Goal: Task Accomplishment & Management: Manage account settings

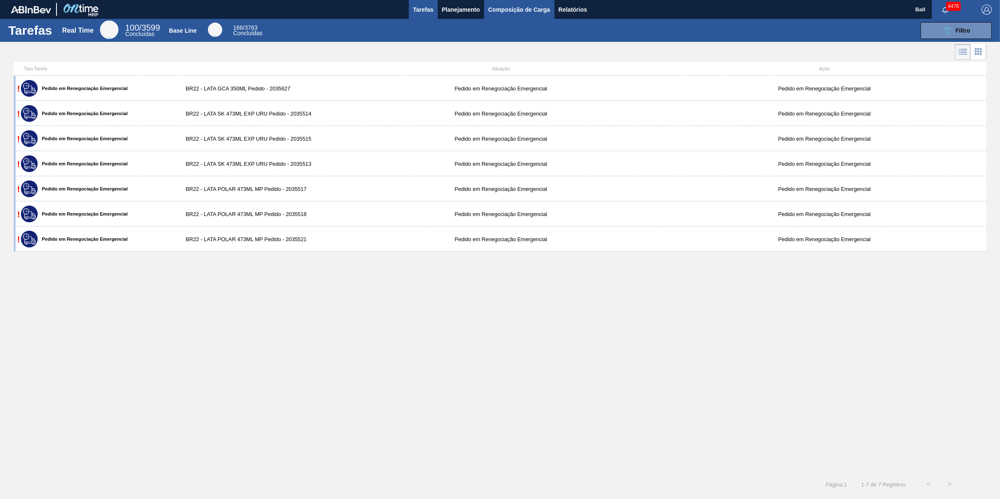
click at [551, 5] on button "Composição de Carga" at bounding box center [519, 9] width 70 height 19
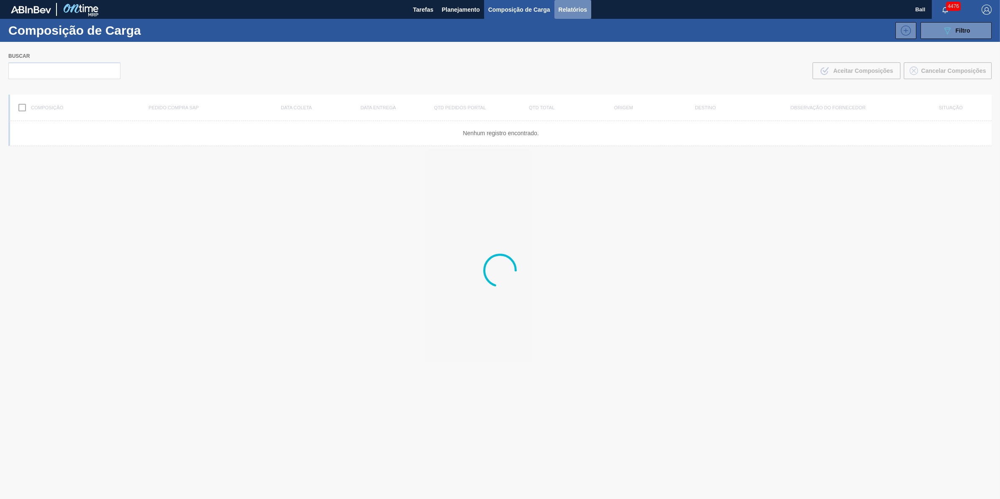
click at [573, 5] on span "Relatórios" at bounding box center [573, 10] width 28 height 10
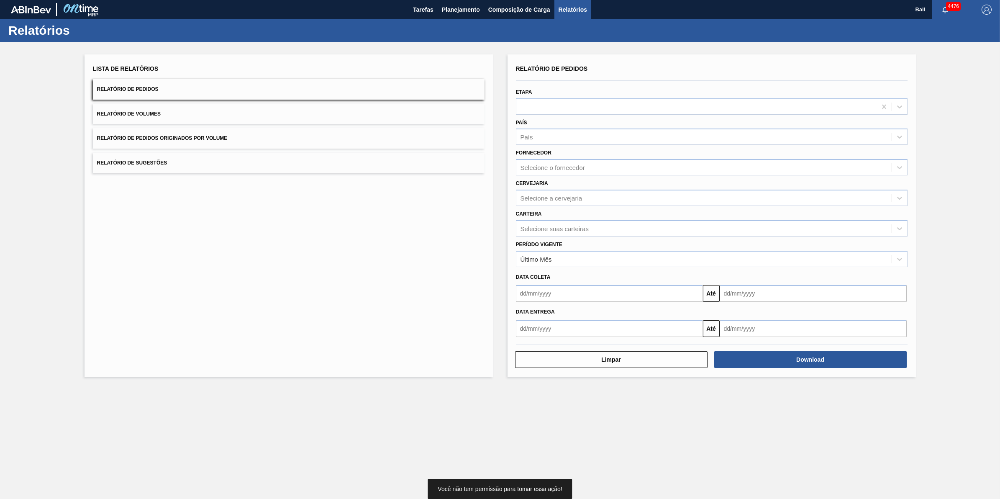
click at [204, 112] on button "Relatório de Volumes" at bounding box center [289, 114] width 392 height 21
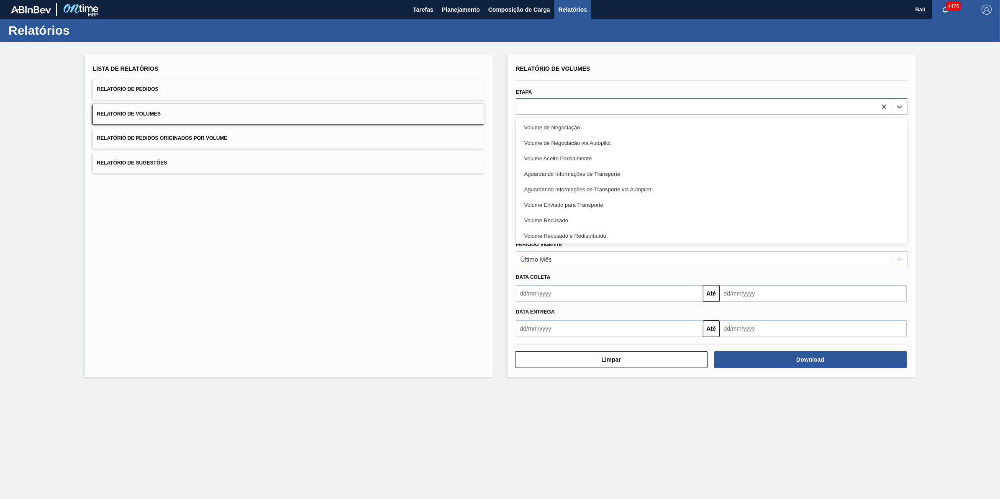
click at [626, 110] on div at bounding box center [696, 106] width 360 height 12
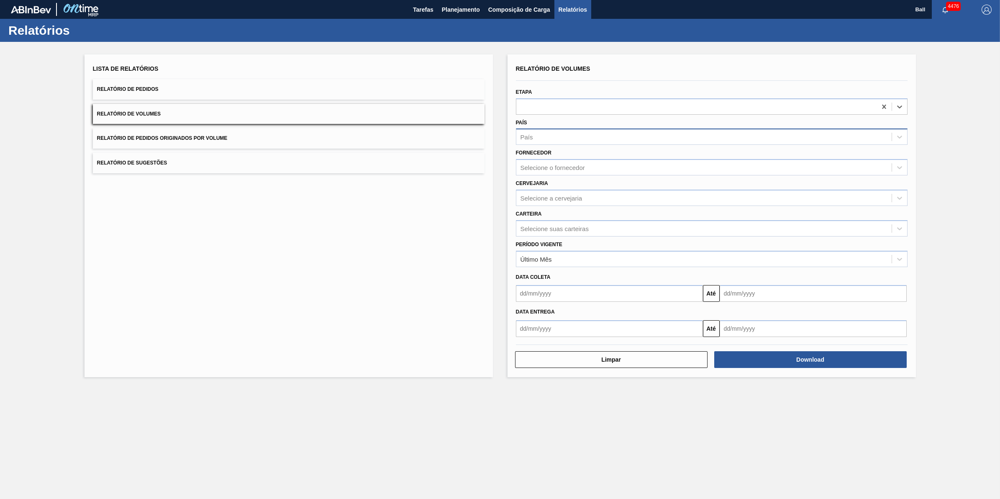
click at [601, 137] on div "País" at bounding box center [703, 137] width 375 height 12
click at [588, 161] on div "Selecione o fornecedor" at bounding box center [703, 167] width 375 height 12
click at [564, 192] on div "Selecione a cervejaria" at bounding box center [703, 198] width 375 height 12
type input "agudo"
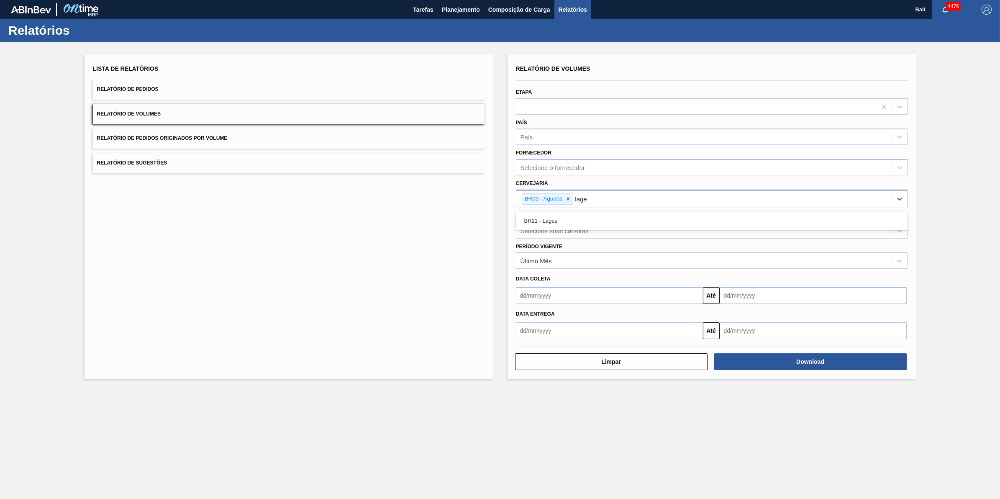
type input "lages"
type input "viam"
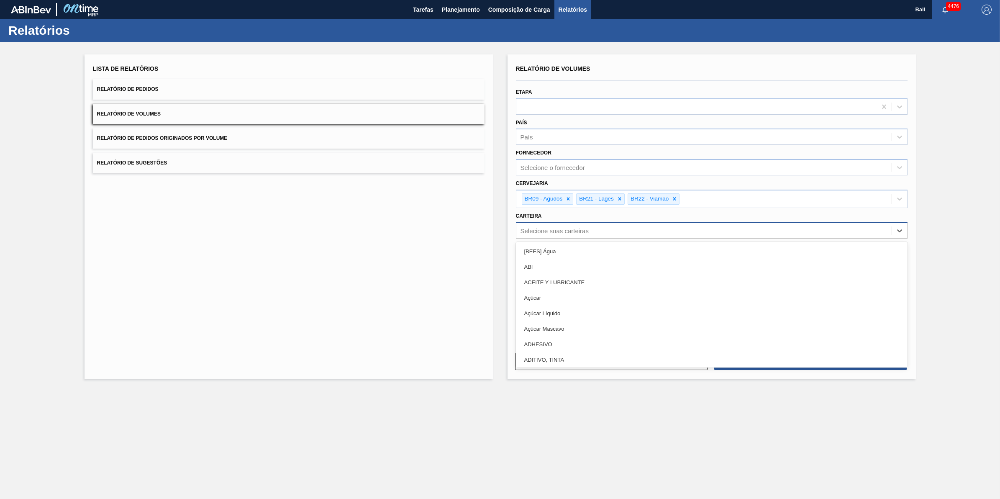
click at [579, 231] on div "Selecione suas carteiras" at bounding box center [554, 230] width 68 height 7
type input "lata"
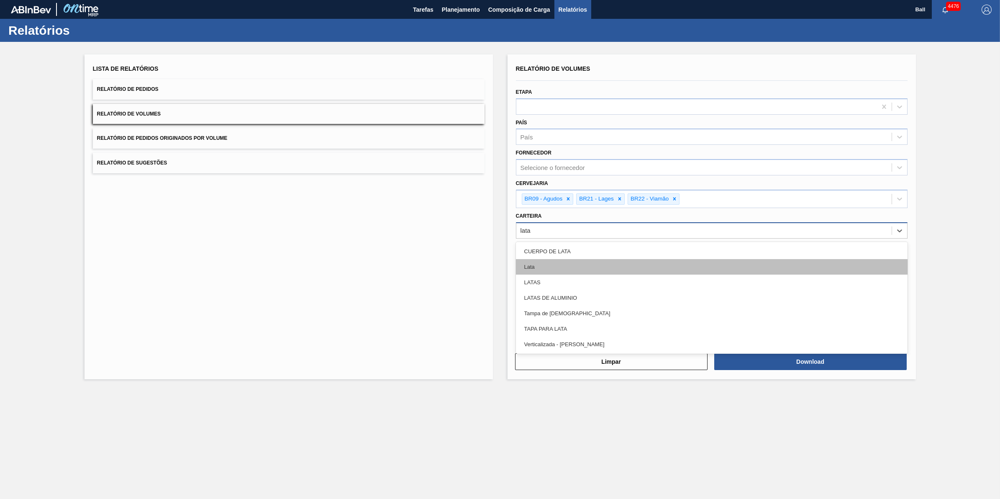
click at [563, 269] on div "Lata" at bounding box center [712, 266] width 392 height 15
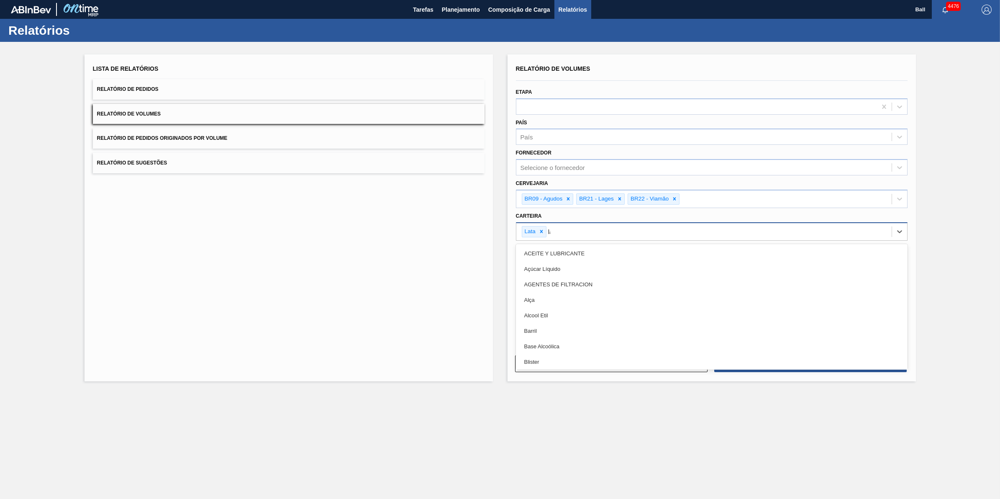
type input "lat"
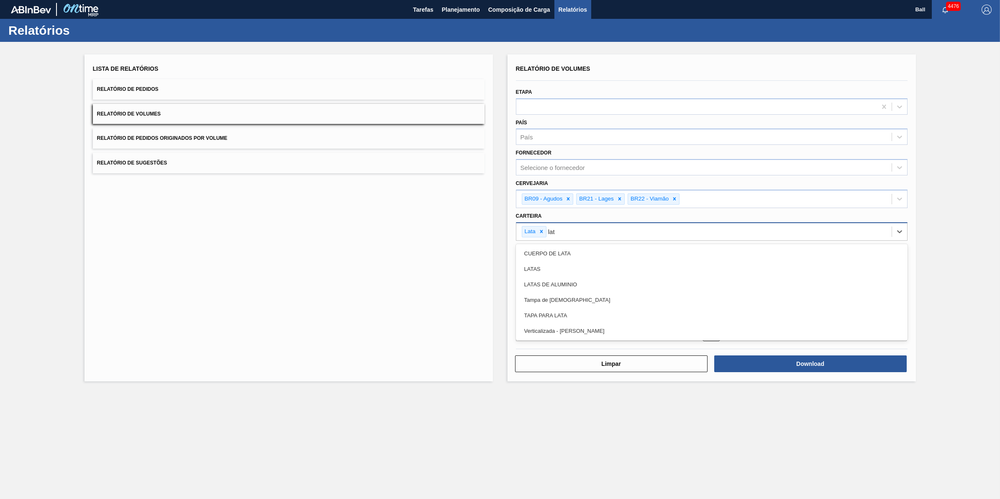
click at [563, 269] on div "LATAS" at bounding box center [712, 268] width 392 height 15
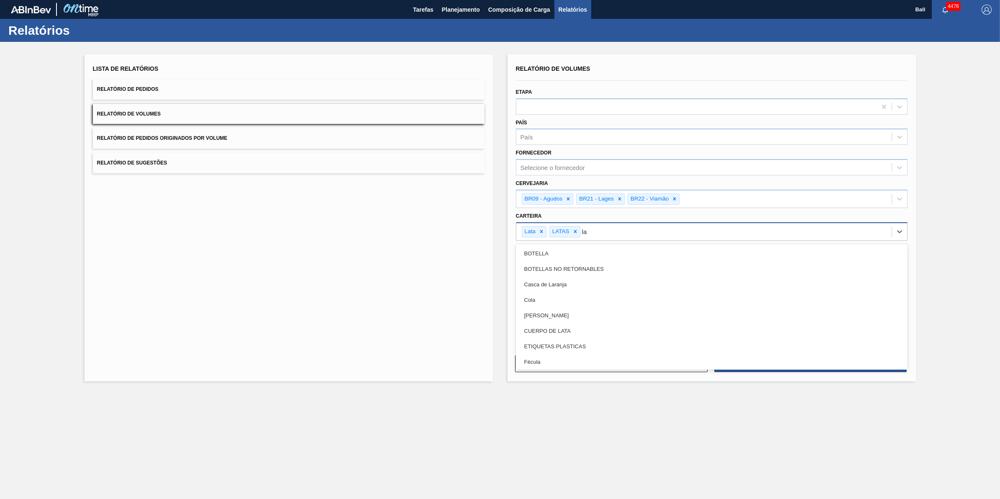
type input "lat"
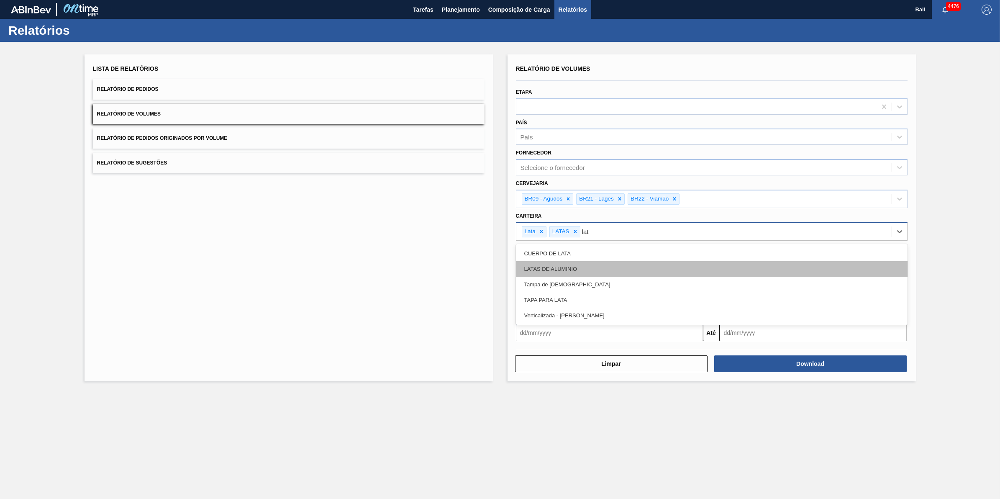
click at [561, 269] on div "LATAS DE ALUMINIO" at bounding box center [712, 268] width 392 height 15
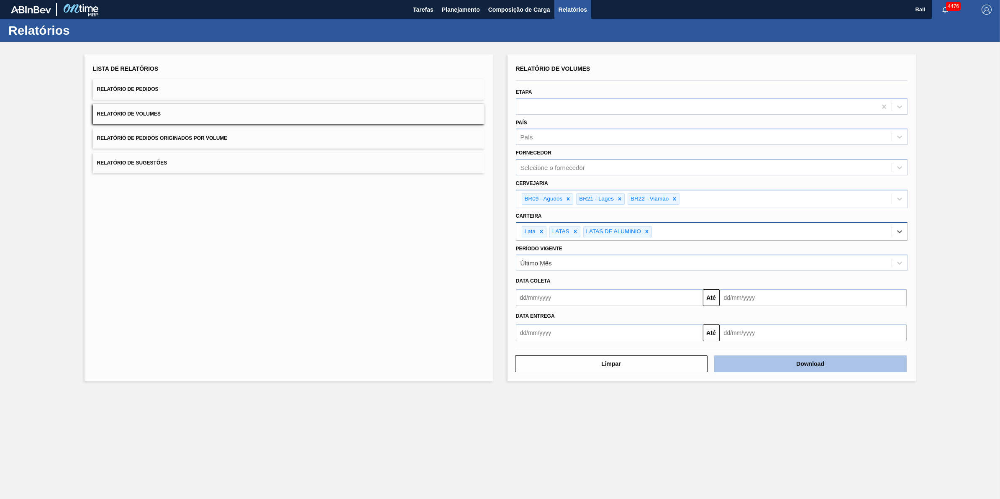
click at [801, 359] on button "Download" at bounding box center [810, 363] width 192 height 17
click at [460, 11] on span "Planejamento" at bounding box center [461, 10] width 38 height 10
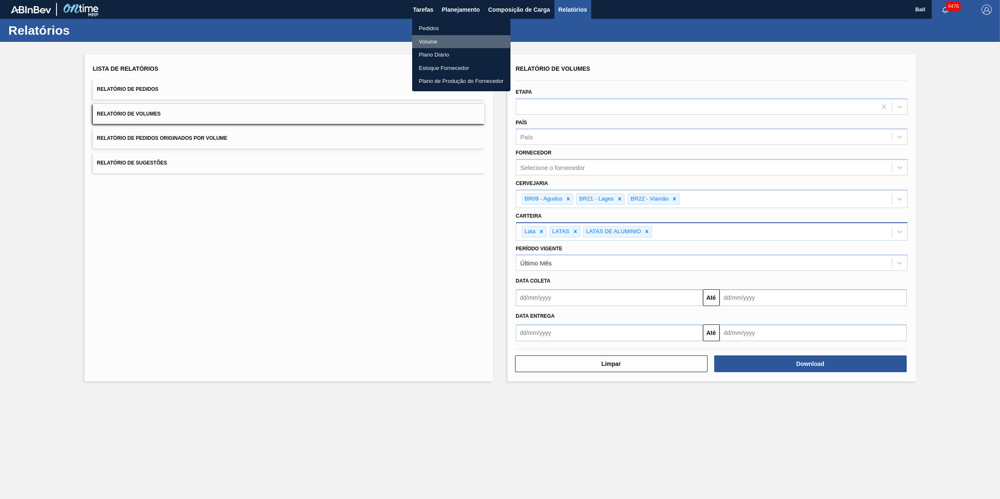
click at [441, 38] on li "Volume" at bounding box center [461, 41] width 98 height 13
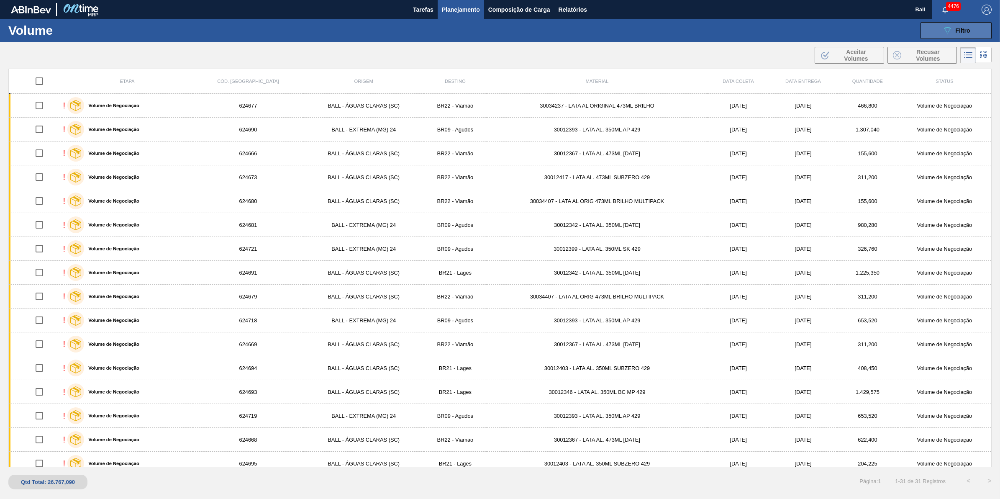
click at [948, 30] on icon at bounding box center [947, 30] width 6 height 7
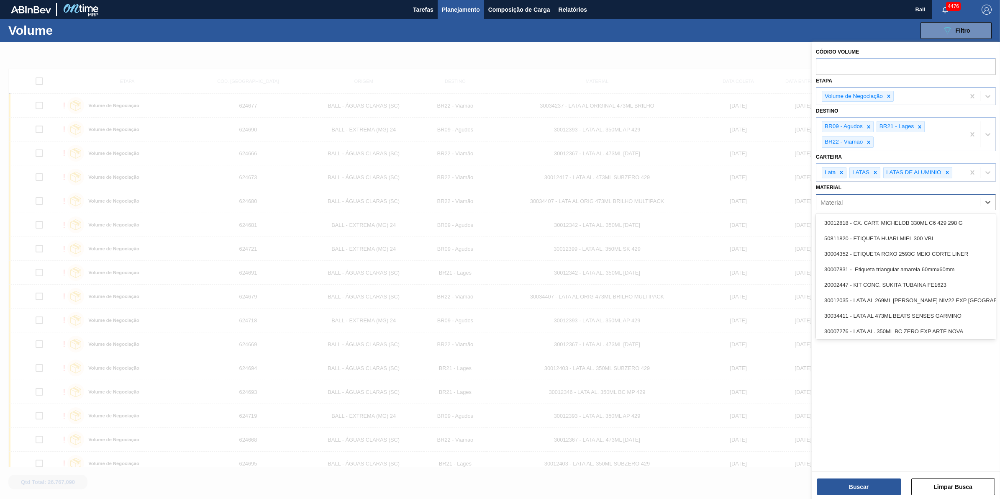
click at [868, 202] on div "Material" at bounding box center [898, 202] width 164 height 12
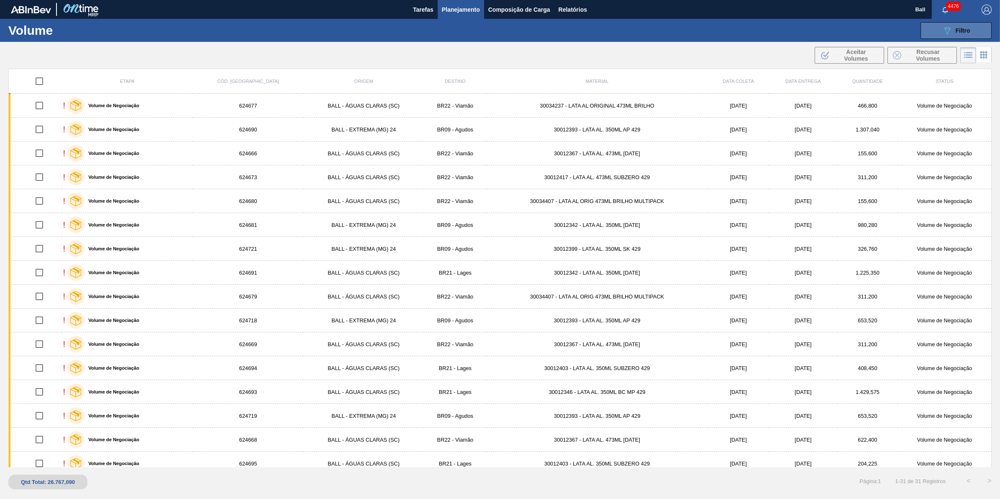
click at [950, 31] on icon "089F7B8B-B2A5-4AFE-B5C0-19BA573D28AC" at bounding box center [947, 31] width 10 height 10
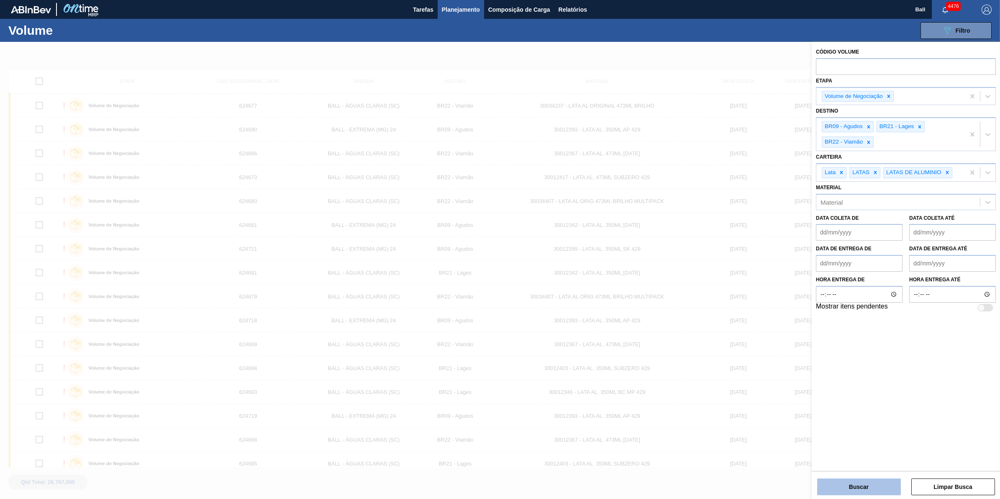
click at [875, 492] on button "Buscar" at bounding box center [859, 486] width 84 height 17
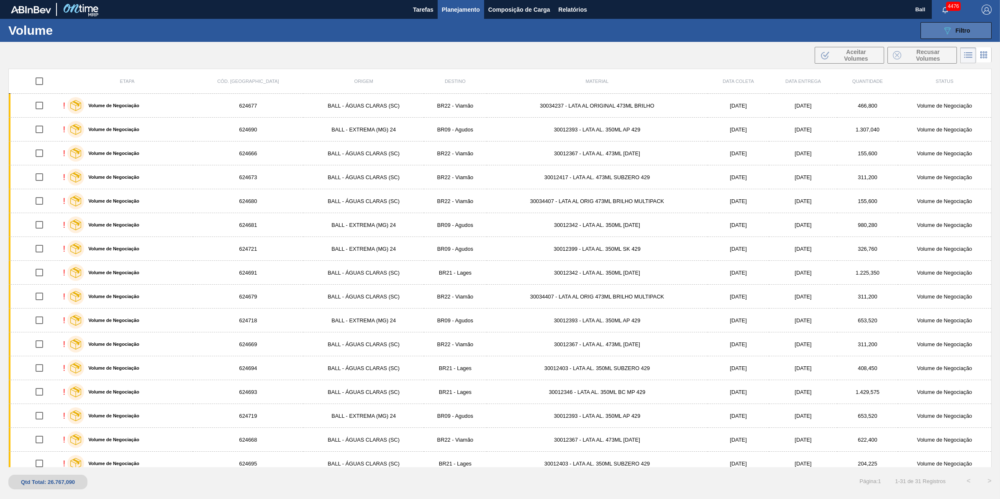
click at [975, 28] on button "089F7B8B-B2A5-4AFE-B5C0-19BA573D28AC Filtro" at bounding box center [955, 30] width 71 height 17
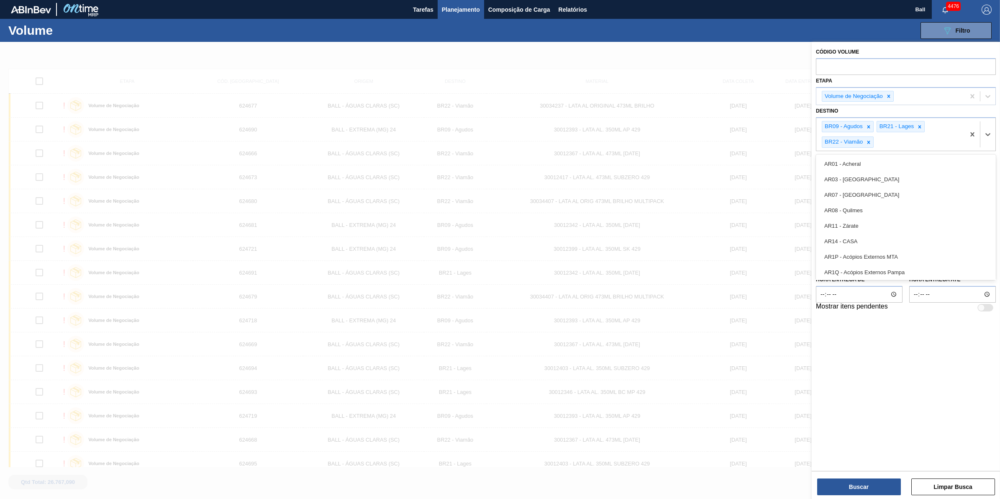
drag, startPoint x: 888, startPoint y: 142, endPoint x: 800, endPoint y: 142, distance: 88.3
click at [812, 142] on div "Código Volume Etapa Volume de Negociação Destino option AR01 - Acheral focused,…" at bounding box center [906, 291] width 188 height 499
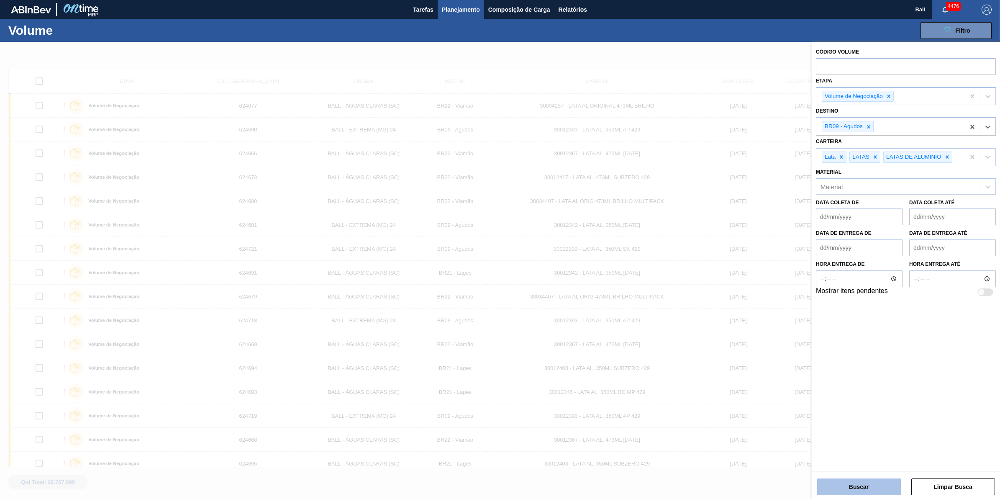
click at [866, 487] on button "Buscar" at bounding box center [859, 486] width 84 height 17
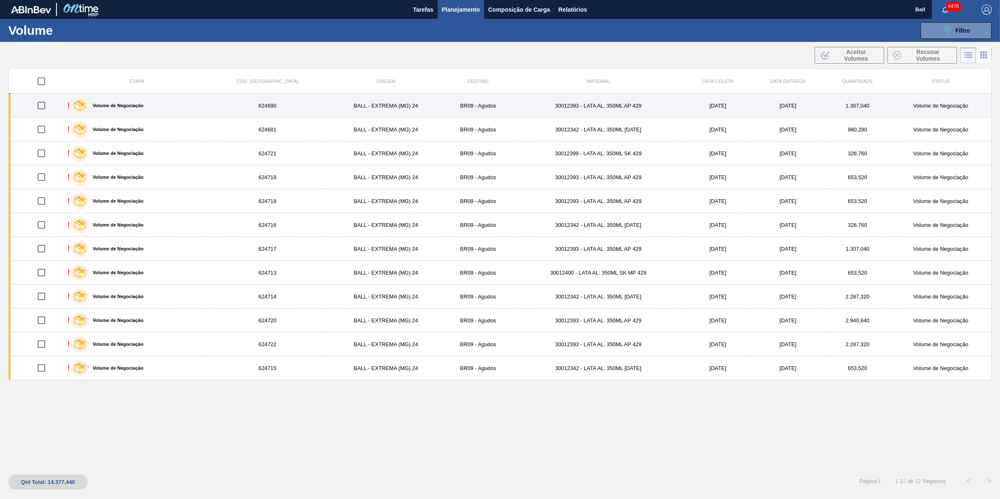
click at [664, 107] on td "30012393 - LATA AL. 350ML AP 429" at bounding box center [598, 106] width 173 height 24
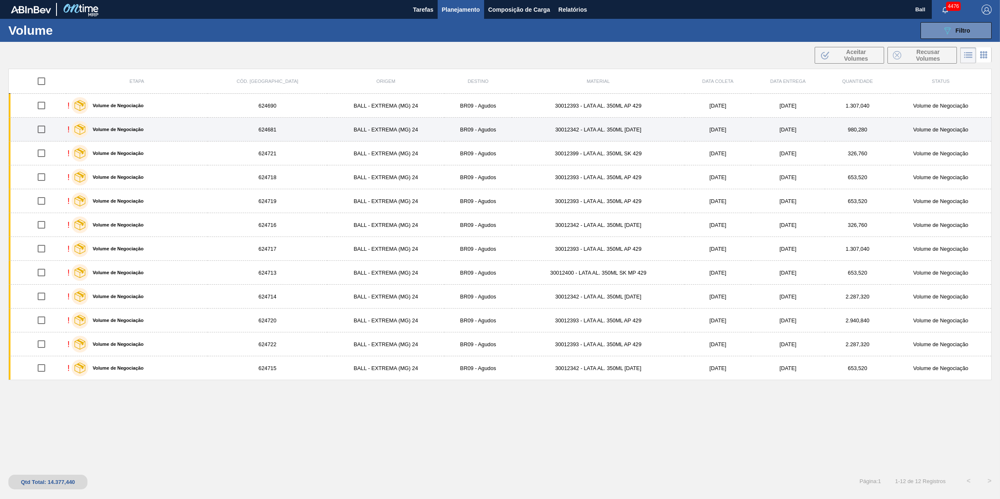
click at [665, 125] on td "30012342 - LATA AL. 350ML BC 429" at bounding box center [598, 130] width 173 height 24
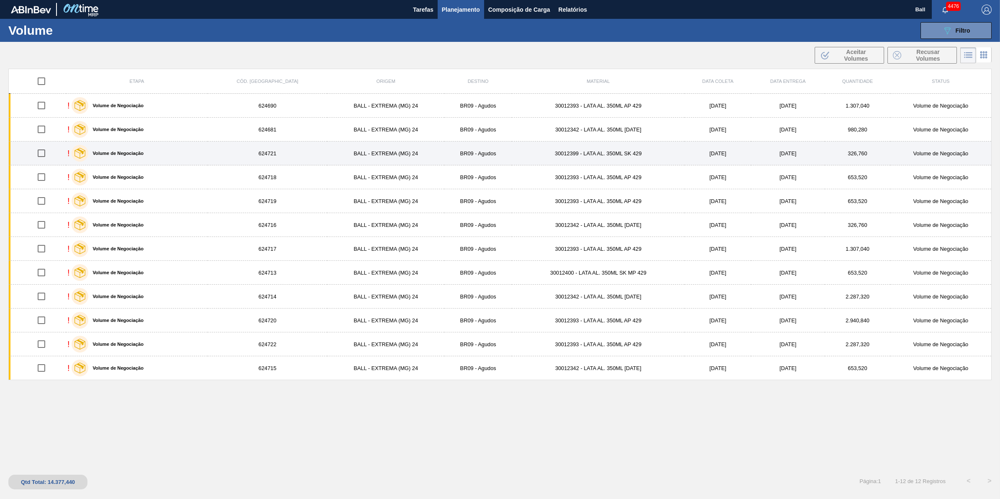
click at [662, 149] on td "30012399 - LATA AL. 350ML SK 429" at bounding box center [598, 153] width 173 height 24
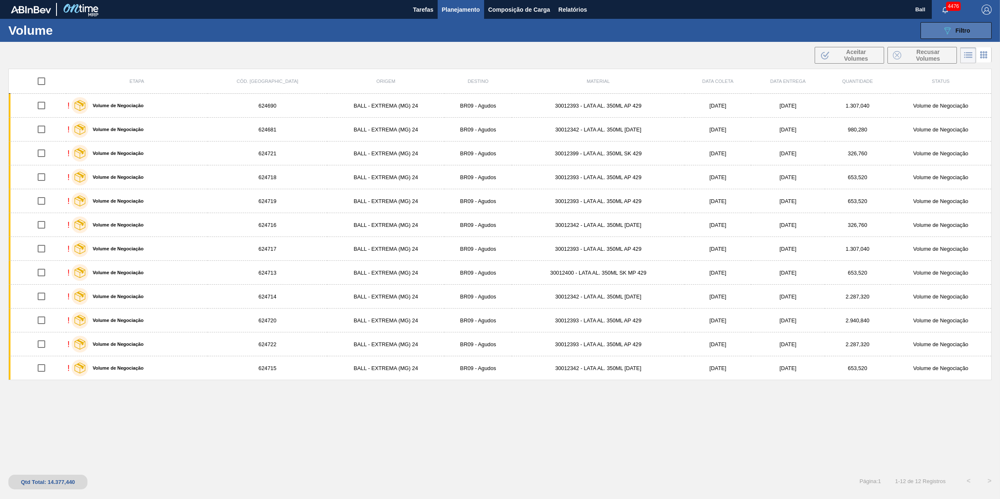
click at [970, 33] on button "089F7B8B-B2A5-4AFE-B5C0-19BA573D28AC Filtro" at bounding box center [955, 30] width 71 height 17
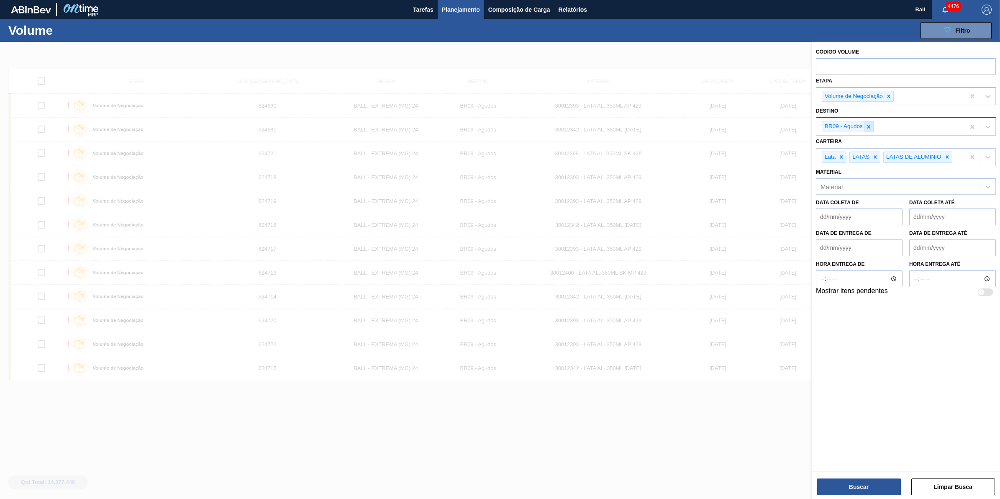
click at [872, 128] on div at bounding box center [868, 126] width 9 height 10
click at [888, 128] on div "Unidade de Negócio" at bounding box center [898, 126] width 164 height 12
type input "VIAM"
click at [851, 481] on button "Buscar" at bounding box center [859, 486] width 84 height 17
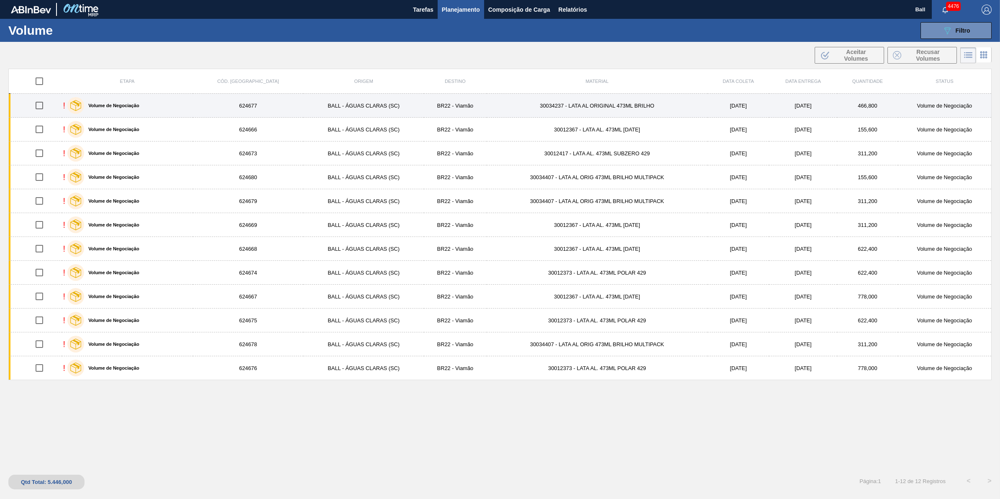
click at [708, 103] on td "27/9/2025" at bounding box center [739, 106] width 62 height 24
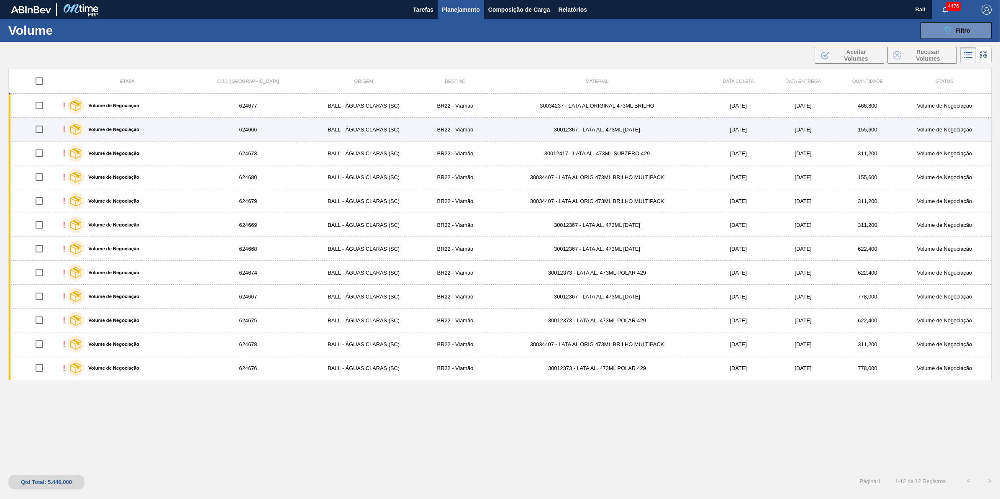
click at [708, 124] on td "29/9/2025" at bounding box center [739, 130] width 62 height 24
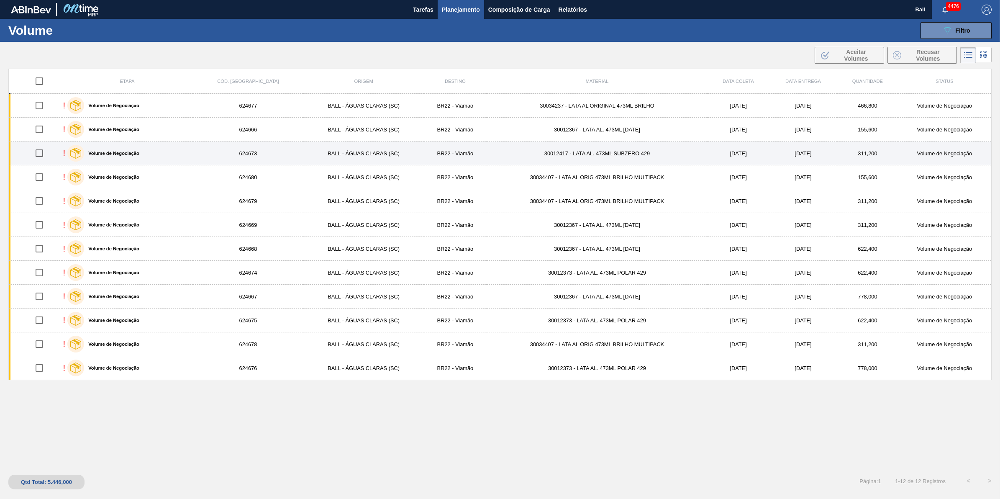
click at [683, 155] on td "30012417 - LATA AL. 473ML SUBZERO 429" at bounding box center [597, 153] width 221 height 24
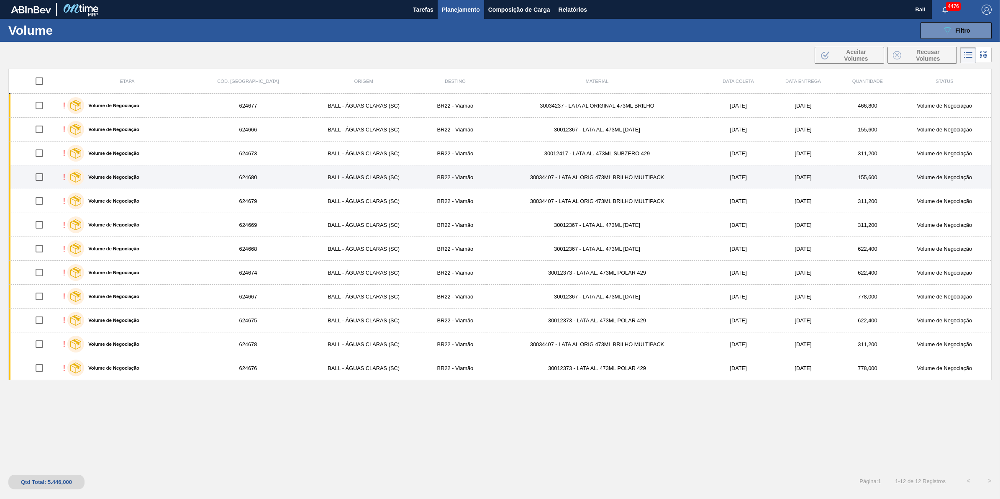
click at [685, 182] on td "30034407 - LATA AL ORIG 473ML BRILHO MULTIPACK" at bounding box center [597, 177] width 221 height 24
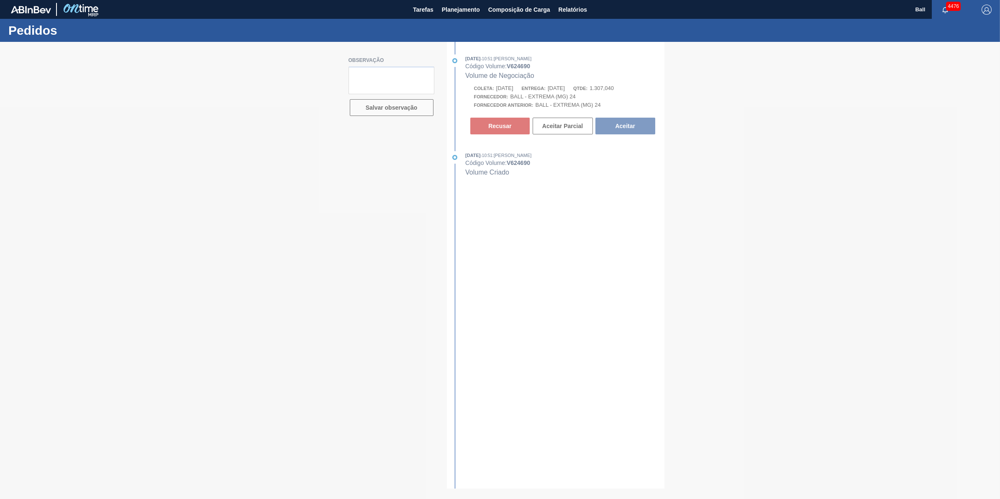
click at [833, 178] on div at bounding box center [500, 270] width 1000 height 457
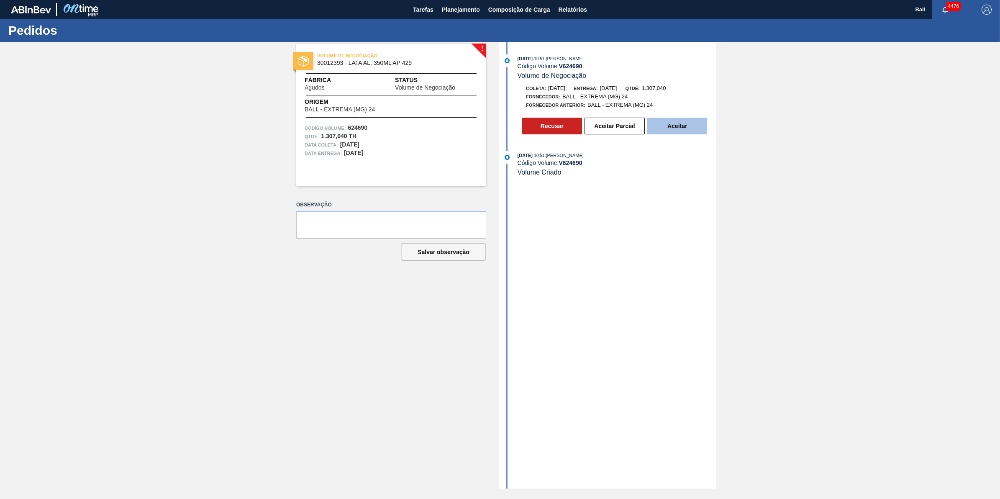
click at [690, 133] on button "Aceitar" at bounding box center [677, 126] width 60 height 17
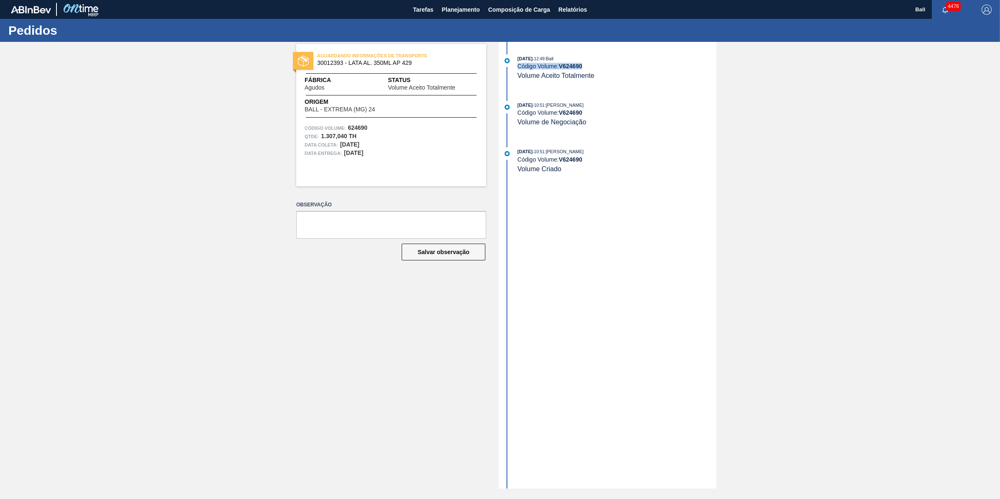
drag, startPoint x: 591, startPoint y: 65, endPoint x: 507, endPoint y: 71, distance: 83.9
click at [515, 68] on div "24/09/2025 - 12:49 : Ball Código Volume: V 624690 Volume Aceito Totalmente" at bounding box center [608, 67] width 215 height 26
copy div "Código Volume: V 624690"
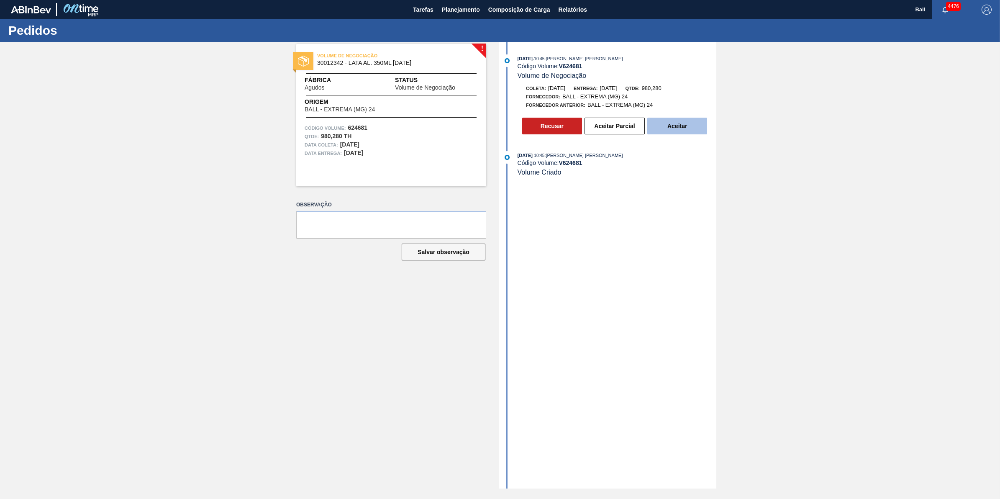
click at [682, 128] on button "Aceitar" at bounding box center [677, 126] width 60 height 17
drag, startPoint x: 672, startPoint y: 168, endPoint x: 624, endPoint y: 147, distance: 52.5
click at [670, 166] on div "Código Volume: V 624721" at bounding box center [617, 162] width 199 height 7
click at [683, 134] on button "Aceitar" at bounding box center [677, 126] width 60 height 17
click at [669, 123] on button "Aceitar" at bounding box center [677, 126] width 60 height 17
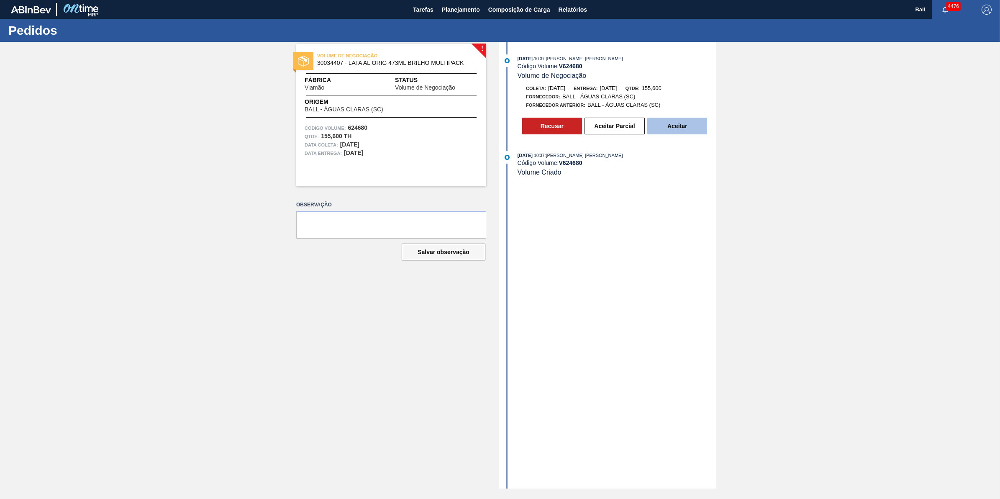
click at [672, 126] on button "Aceitar" at bounding box center [677, 126] width 60 height 17
click at [570, 64] on strong "V 624666" at bounding box center [570, 66] width 23 height 7
copy div "Código Volume: V 624666"
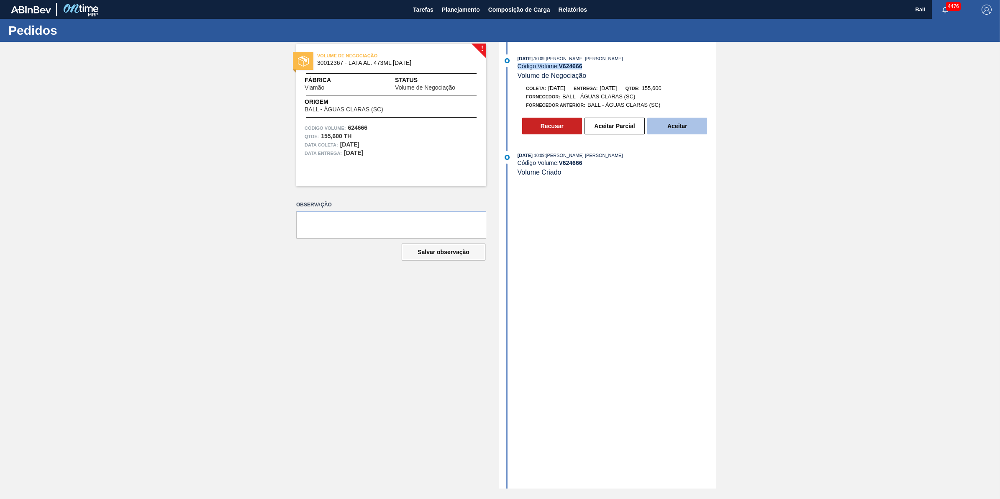
click at [696, 132] on button "Aceitar" at bounding box center [677, 126] width 60 height 17
click at [621, 130] on button "Aceitar Parcial" at bounding box center [614, 126] width 60 height 17
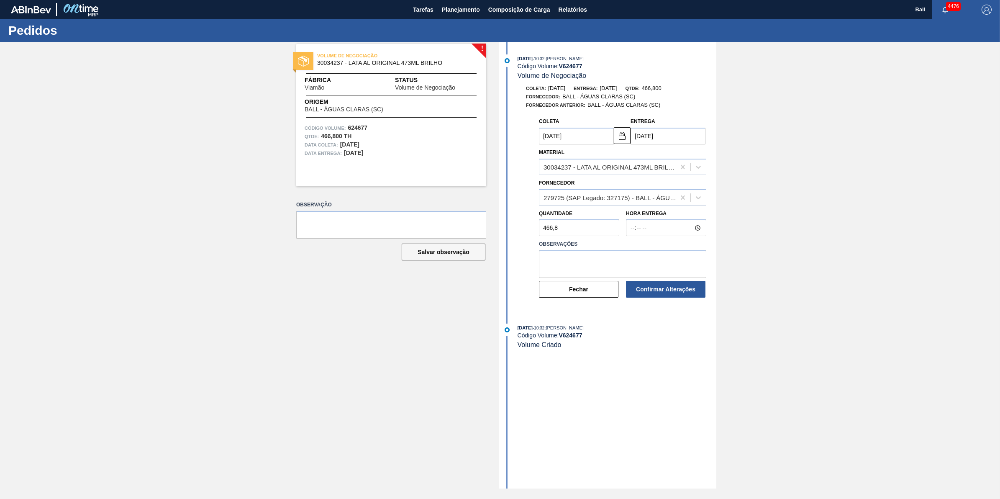
click at [666, 135] on input "[DATE]" at bounding box center [668, 136] width 75 height 17
click at [666, 237] on div "30" at bounding box center [667, 236] width 11 height 11
type input "30/09/2025"
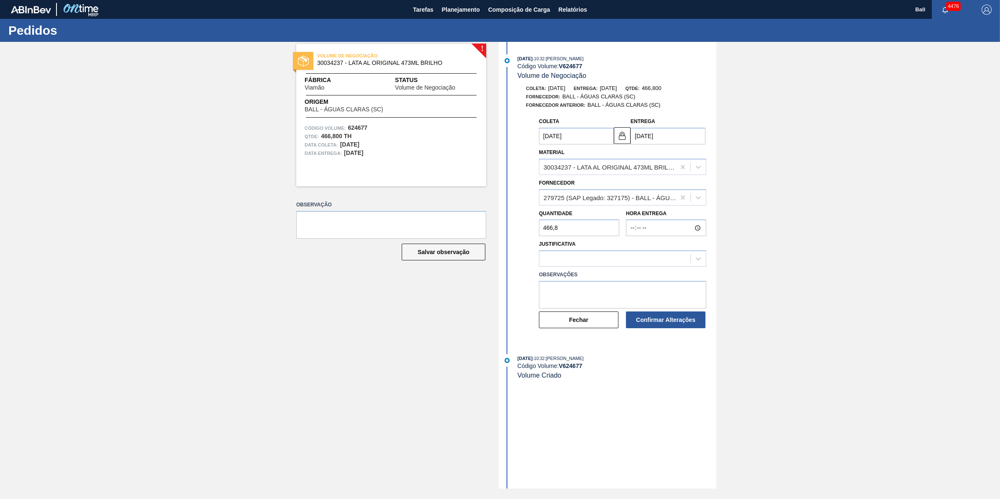
click at [671, 405] on div "24/09/2025 - 10:32 : BRUNO DE MELLO DUARTE Código Volume: V 624677 Volume de Ne…" at bounding box center [608, 265] width 215 height 446
click at [628, 289] on textarea at bounding box center [622, 295] width 167 height 28
type textarea "e"
type textarea "s"
type textarea "SEM ESTOQUE LIVRE, NECESSIDADE DE ALOCAÇÃO DENTRO DO SLA"
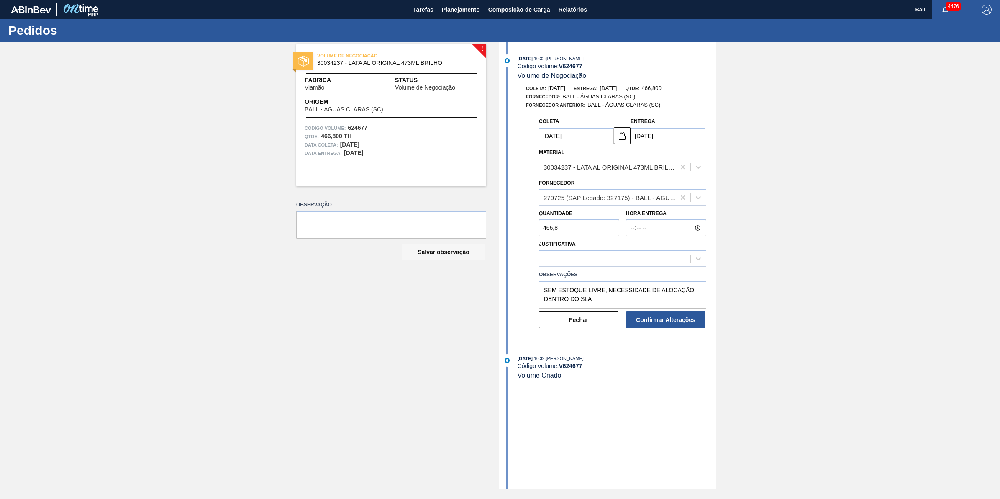
click at [710, 260] on div "Coleta 30/09/2025 Entrega 30/09/2025 Material 30034237 - LATA AL ORIGINAL 473ML…" at bounding box center [616, 225] width 188 height 224
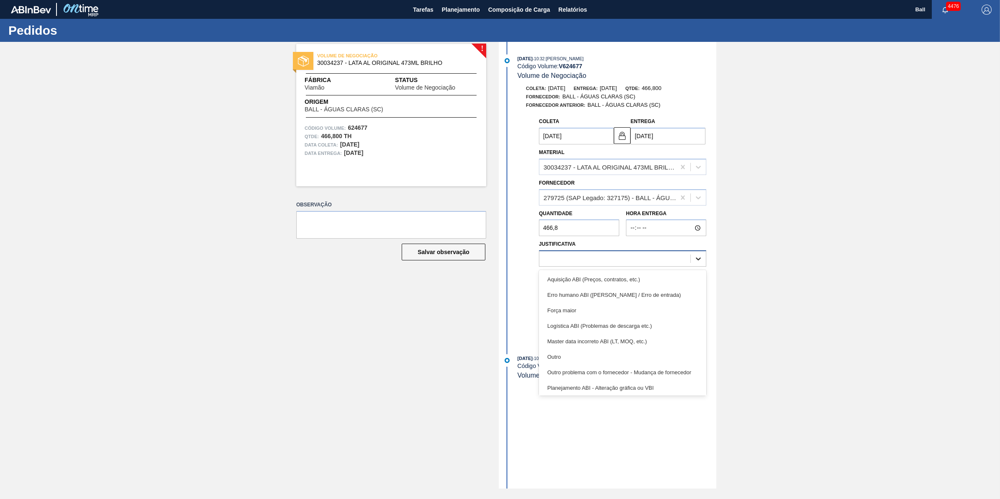
click at [701, 260] on icon at bounding box center [698, 258] width 8 height 8
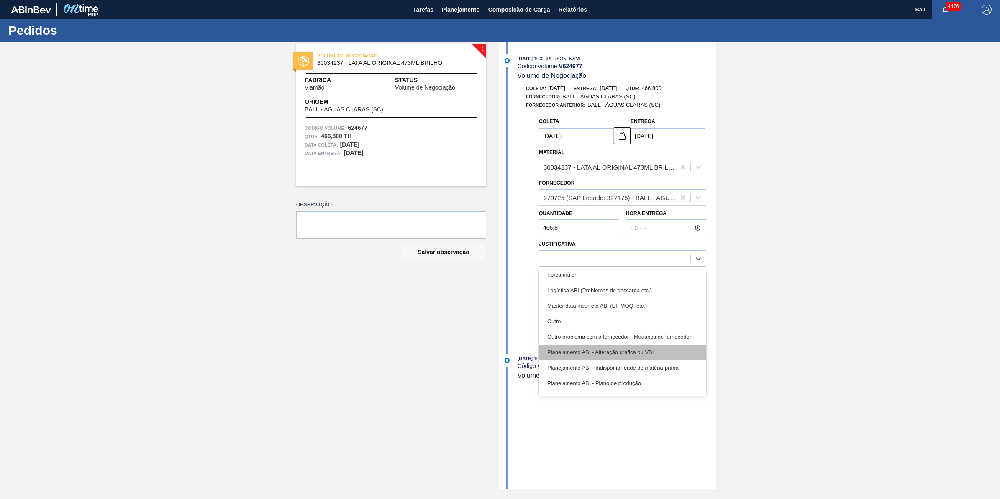
scroll to position [52, 0]
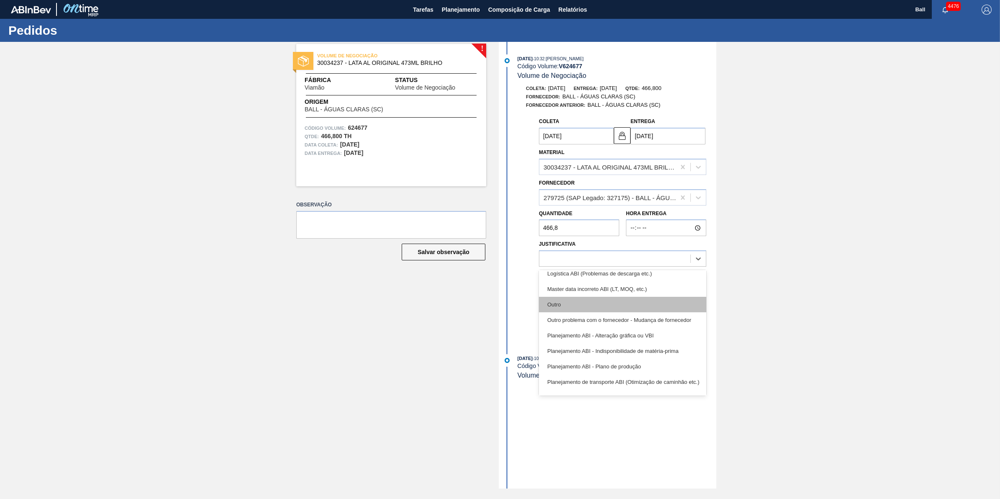
click at [611, 302] on div "Outro" at bounding box center [622, 304] width 167 height 15
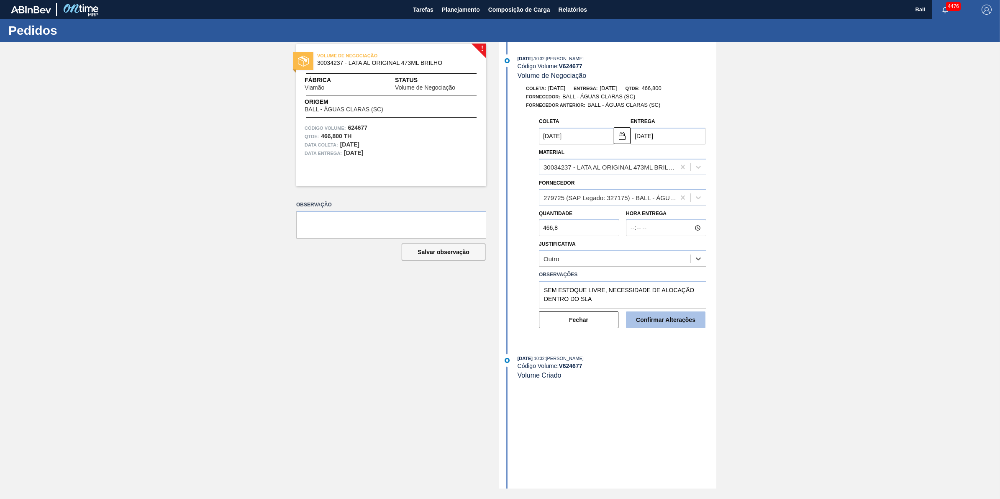
click at [672, 326] on button "Confirmar Alterações" at bounding box center [665, 319] width 79 height 17
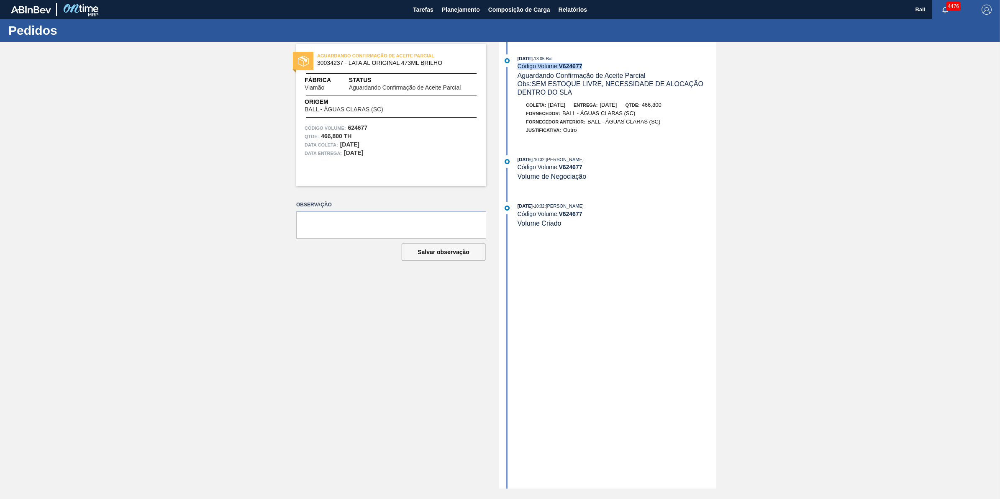
drag, startPoint x: 598, startPoint y: 67, endPoint x: 518, endPoint y: 67, distance: 80.8
click at [518, 67] on div "Código Volume: V 624677" at bounding box center [617, 66] width 199 height 7
copy div "Código Volume: V 624677"
click at [652, 175] on div "24/09/2025 - 10:32 : BRUNO DE MELLO DUARTE Código Volume: V 624677 Volume de Ne…" at bounding box center [617, 168] width 199 height 26
